Goal: Information Seeking & Learning: Learn about a topic

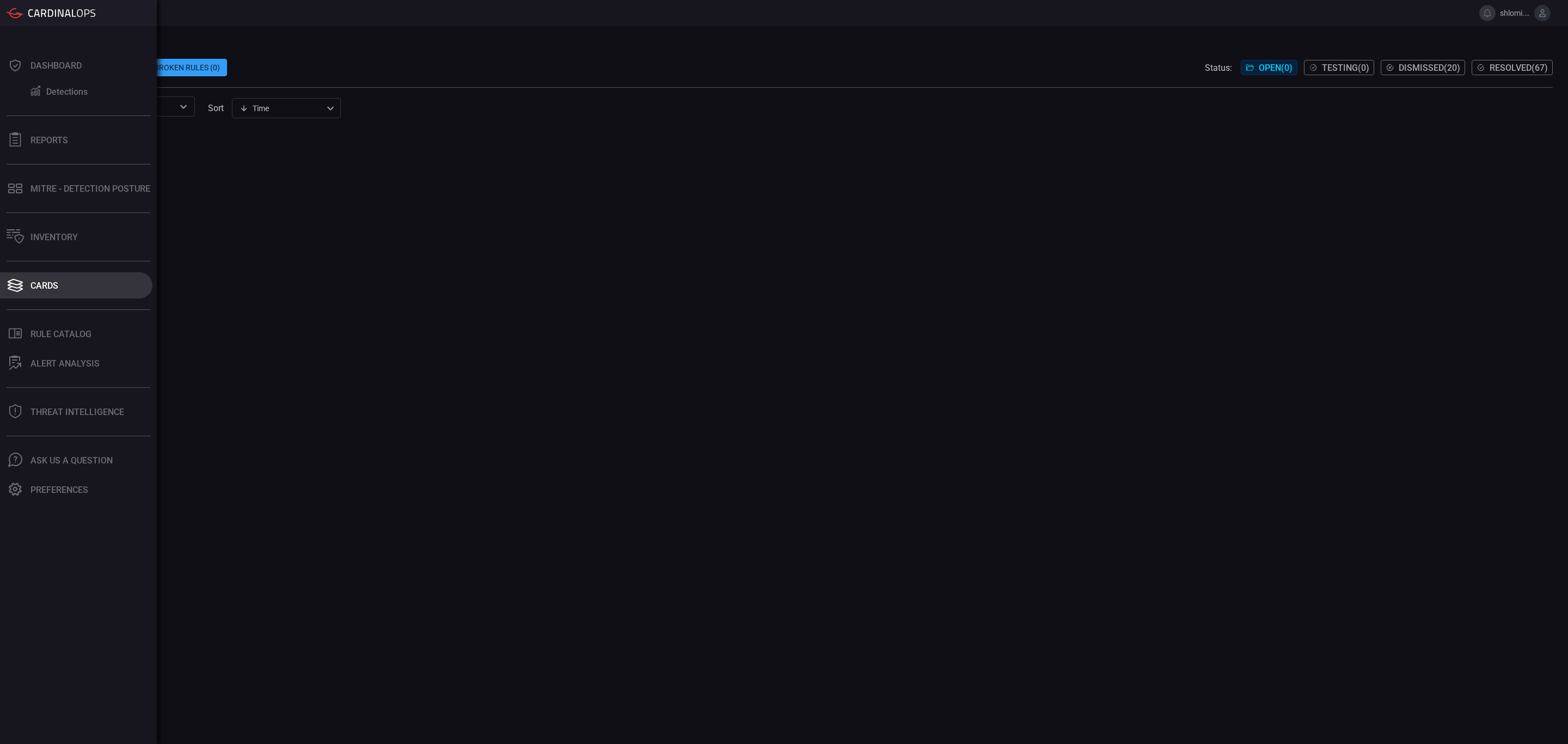
click at [40, 285] on div "Cards" at bounding box center [44, 286] width 28 height 10
click at [54, 283] on div "Cards" at bounding box center [44, 286] width 28 height 10
click at [20, 286] on icon at bounding box center [15, 285] width 18 height 15
click at [38, 329] on div "Rule Catalog" at bounding box center [61, 334] width 61 height 10
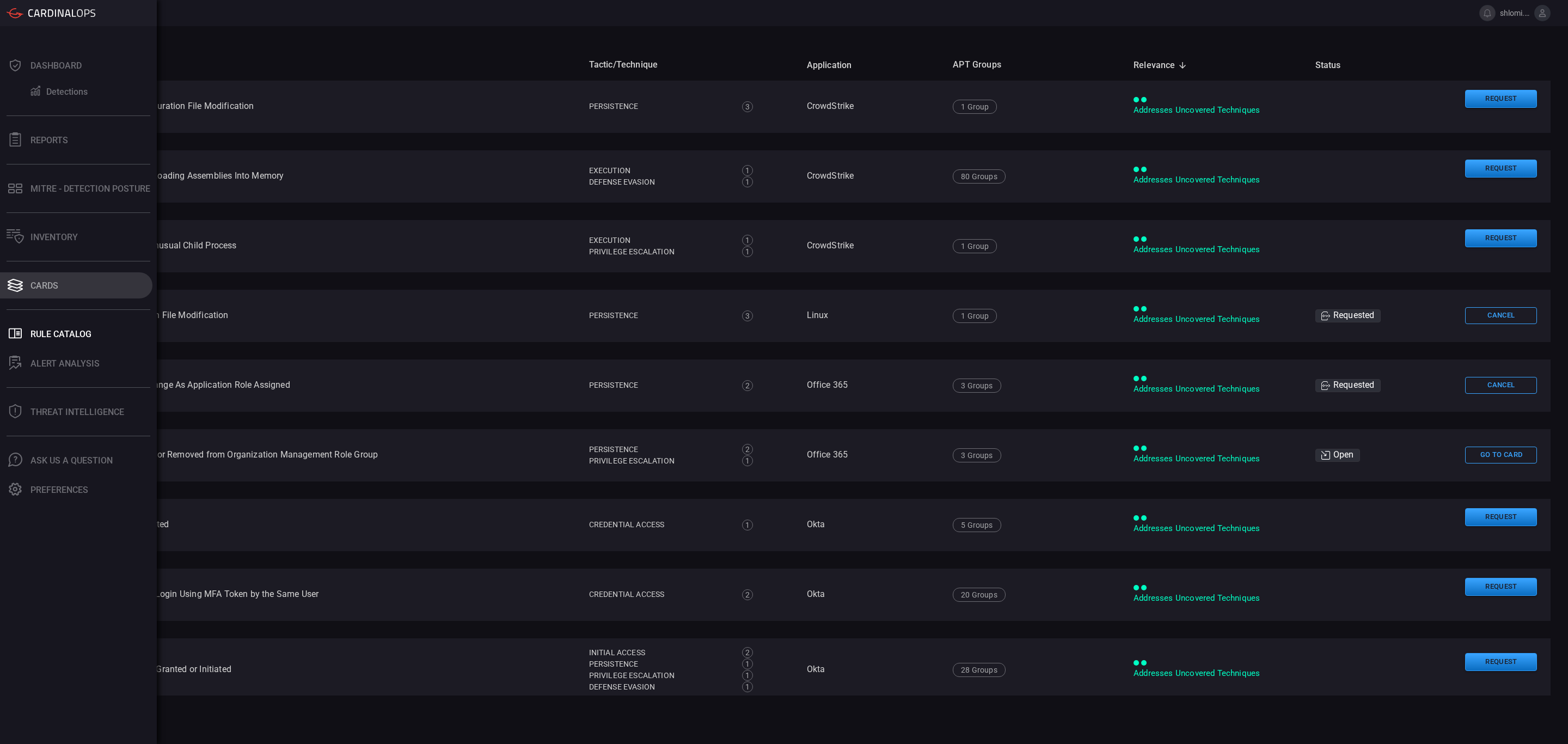
click at [43, 289] on div "Cards" at bounding box center [44, 286] width 28 height 10
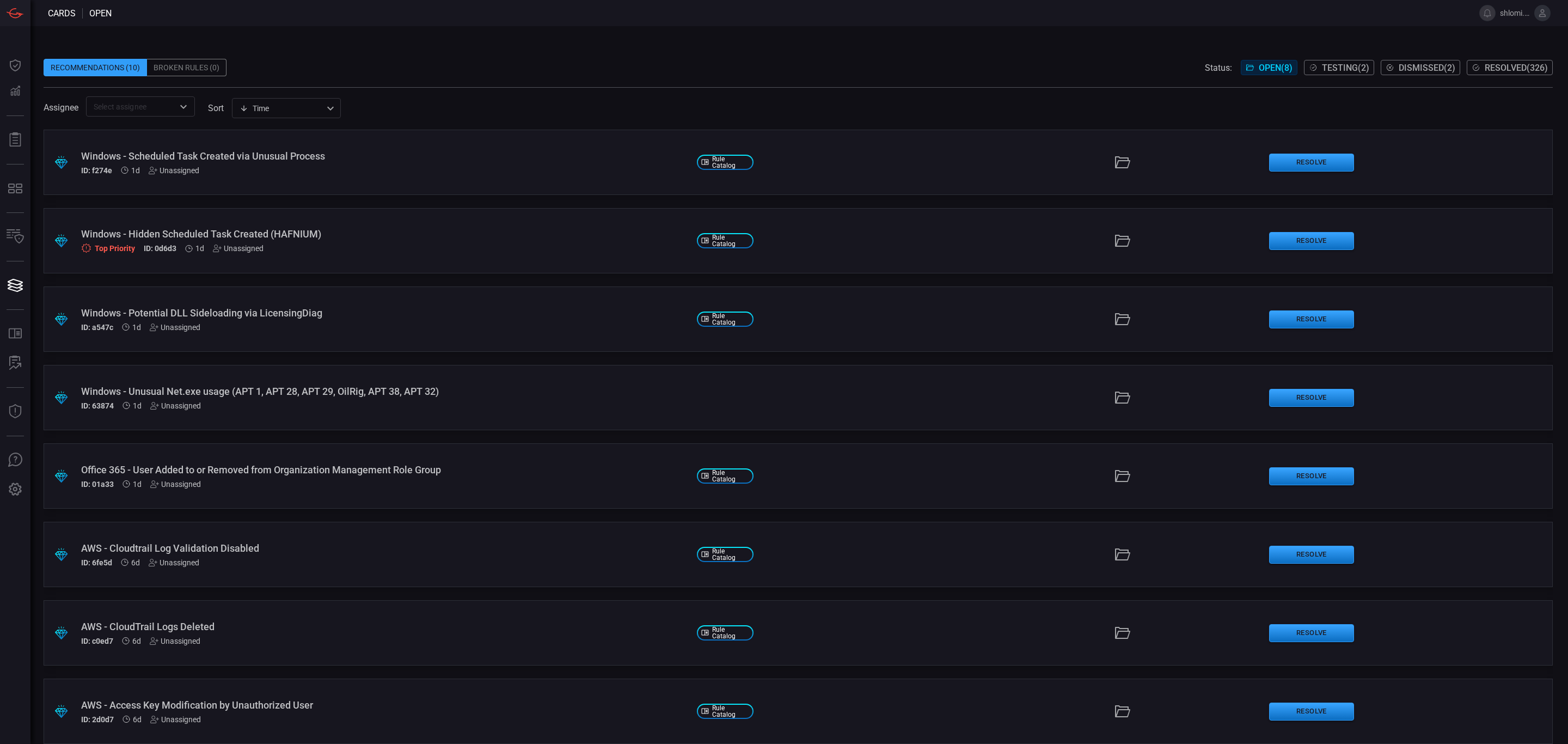
click at [1356, 68] on span "Testing ( 2 )" at bounding box center [1346, 68] width 47 height 10
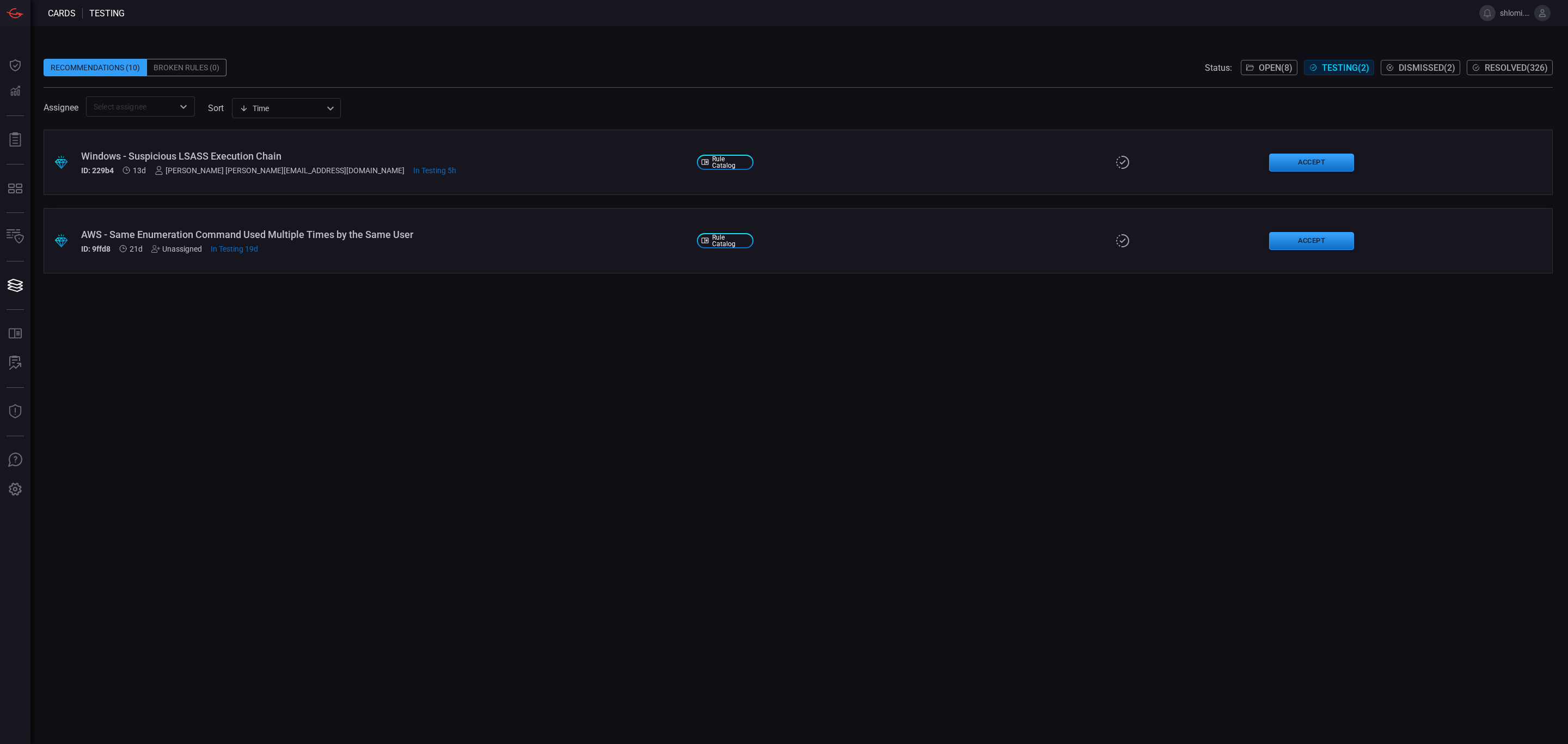
click at [194, 153] on div "Windows - Suspicious LSASS Execution Chain" at bounding box center [384, 156] width 607 height 12
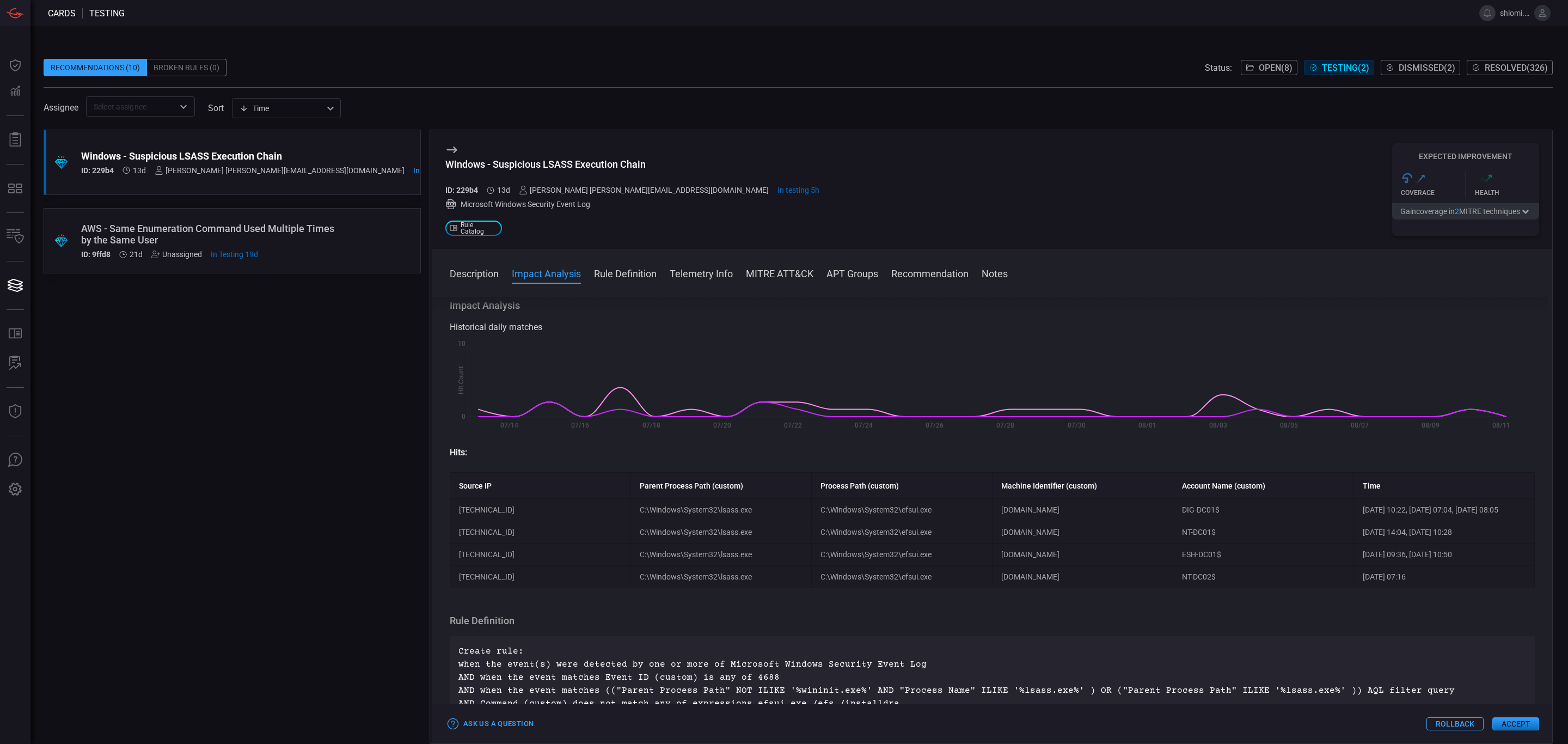
scroll to position [82, 0]
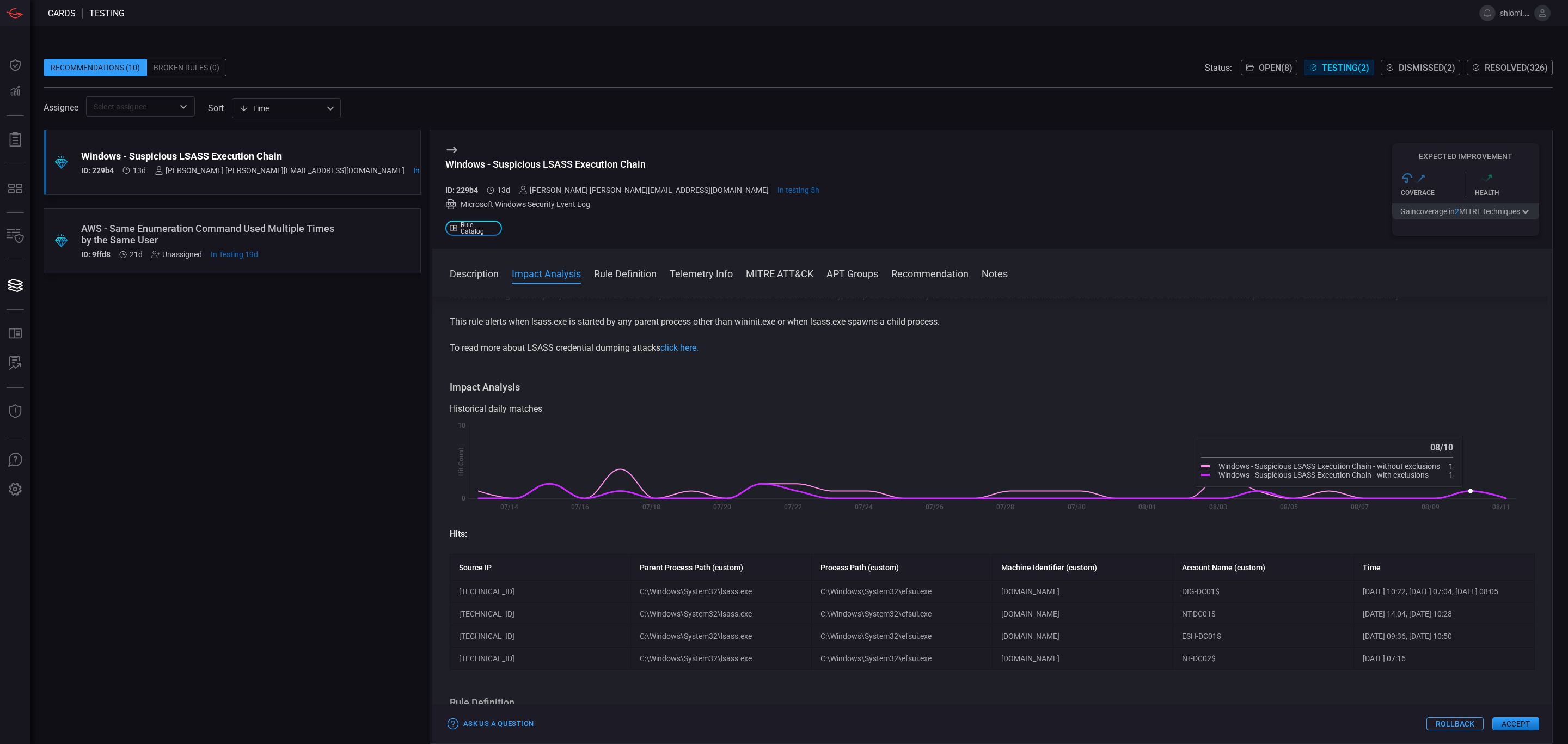
click at [1469, 496] on rect at bounding box center [985, 469] width 1072 height 99
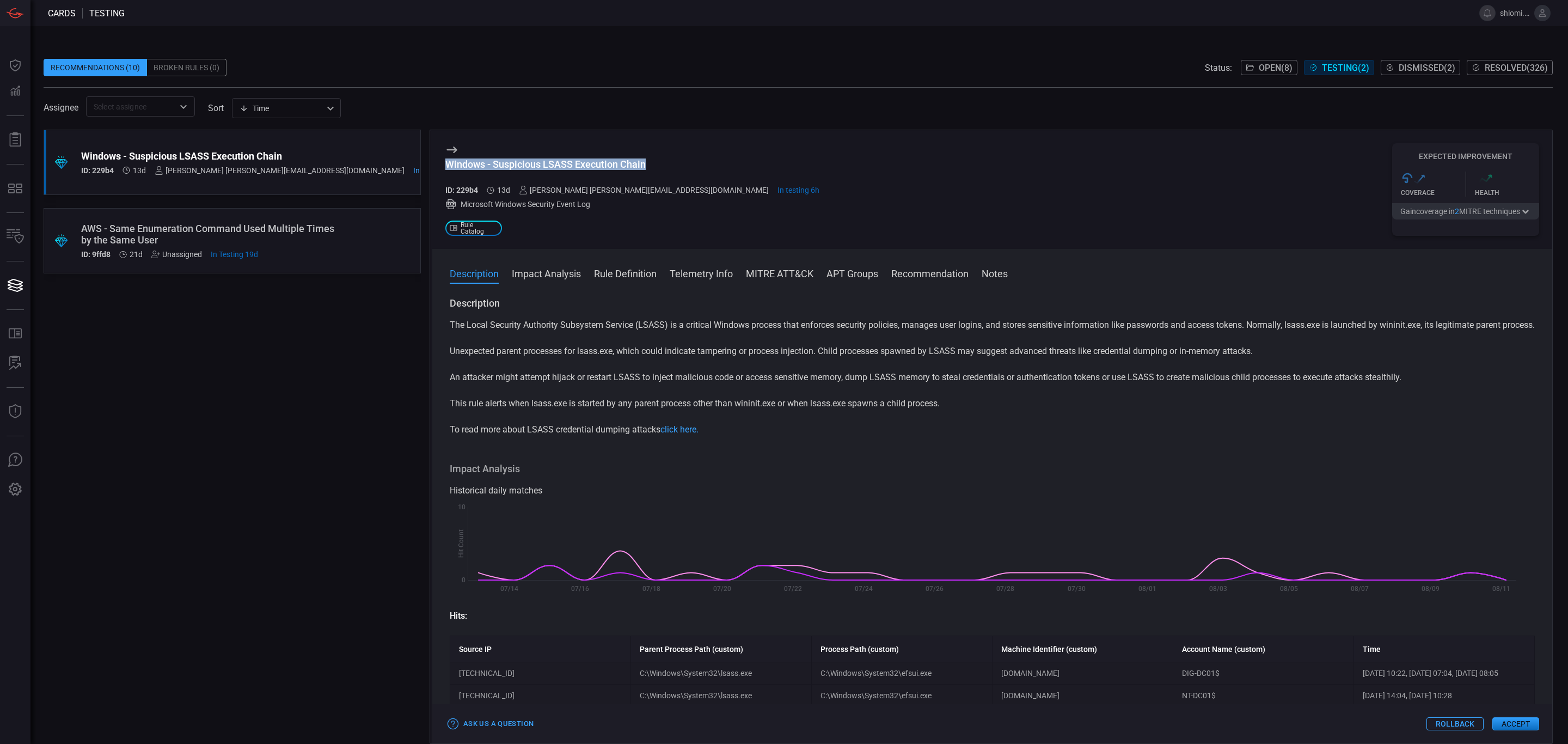
drag, startPoint x: 657, startPoint y: 163, endPoint x: 440, endPoint y: 166, distance: 217.0
click at [440, 166] on div "Windows - Suspicious LSASS Execution Chain ID: 229b4 13d Shlomi [EMAIL_ADDRESS]…" at bounding box center [992, 189] width 1120 height 119
copy div "Windows - Suspicious LSASS Execution Chain"
